Goal: Transaction & Acquisition: Purchase product/service

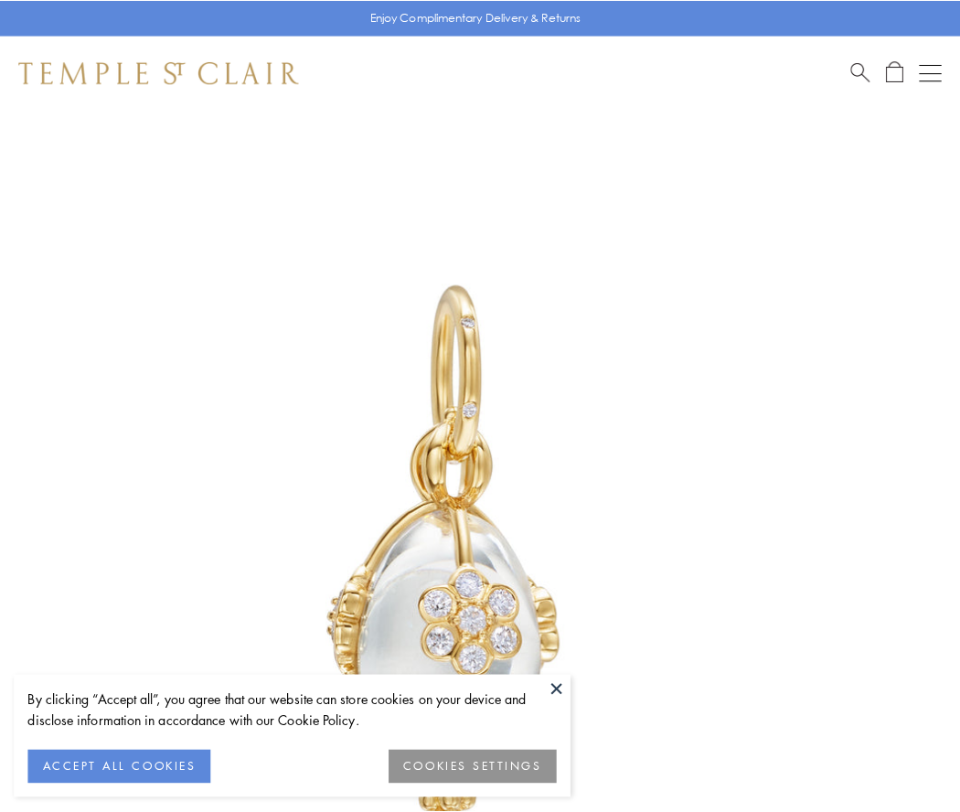
scroll to position [46, 0]
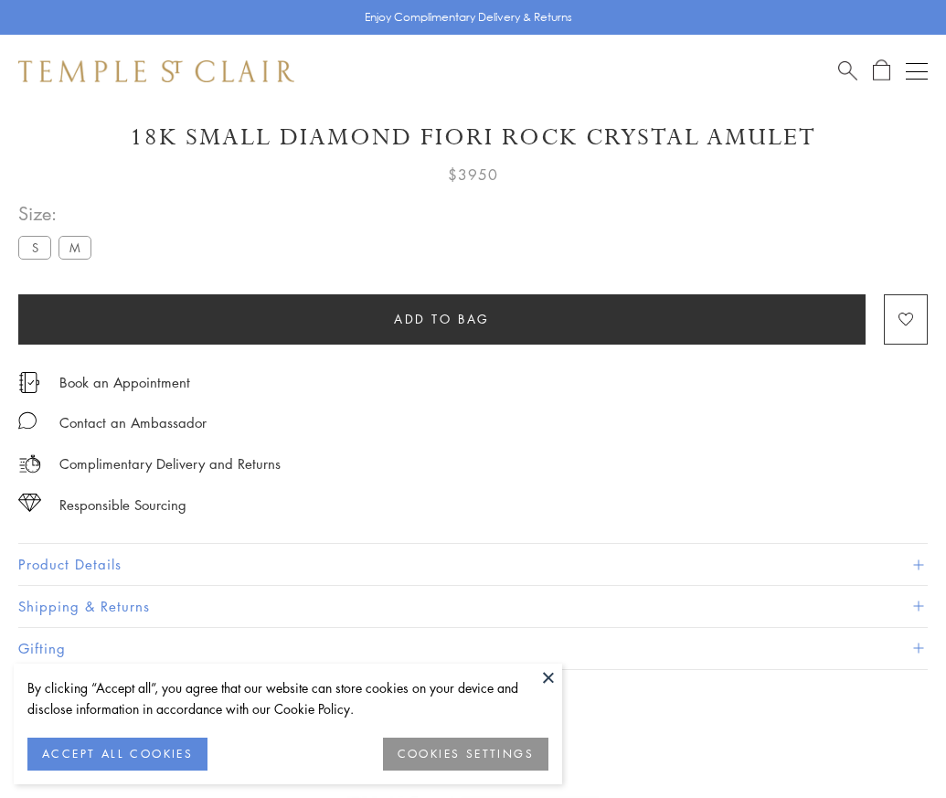
click at [441, 318] on span "Add to bag" at bounding box center [442, 319] width 96 height 20
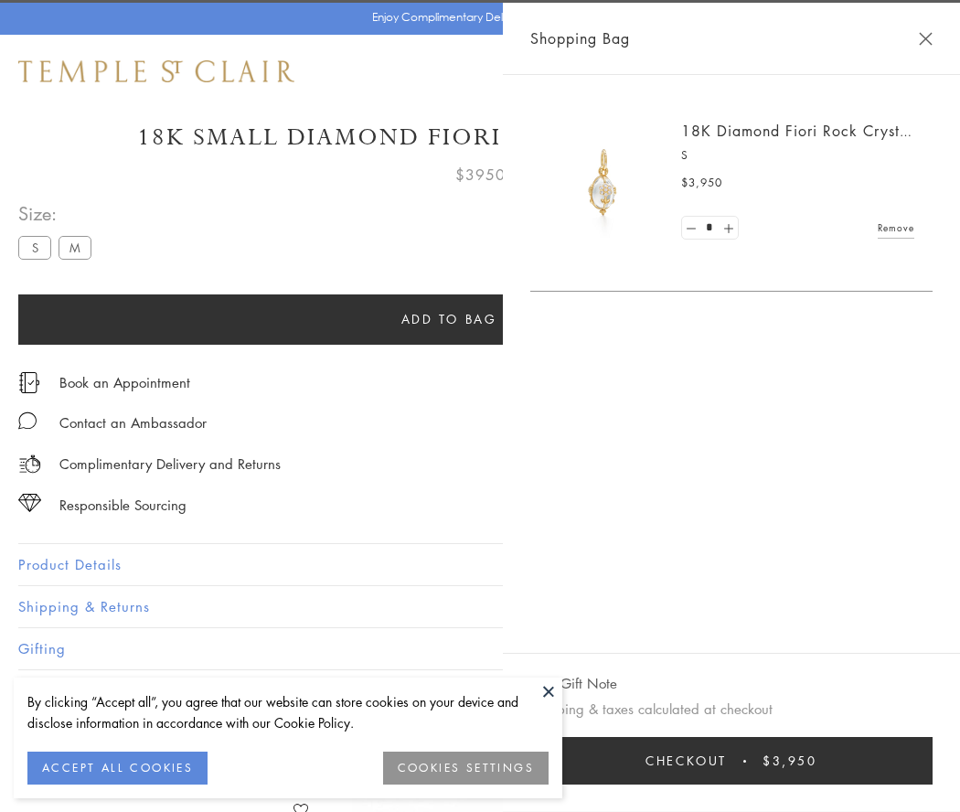
click at [727, 760] on span "Checkout" at bounding box center [685, 760] width 81 height 20
